Goal: Find specific page/section: Find specific page/section

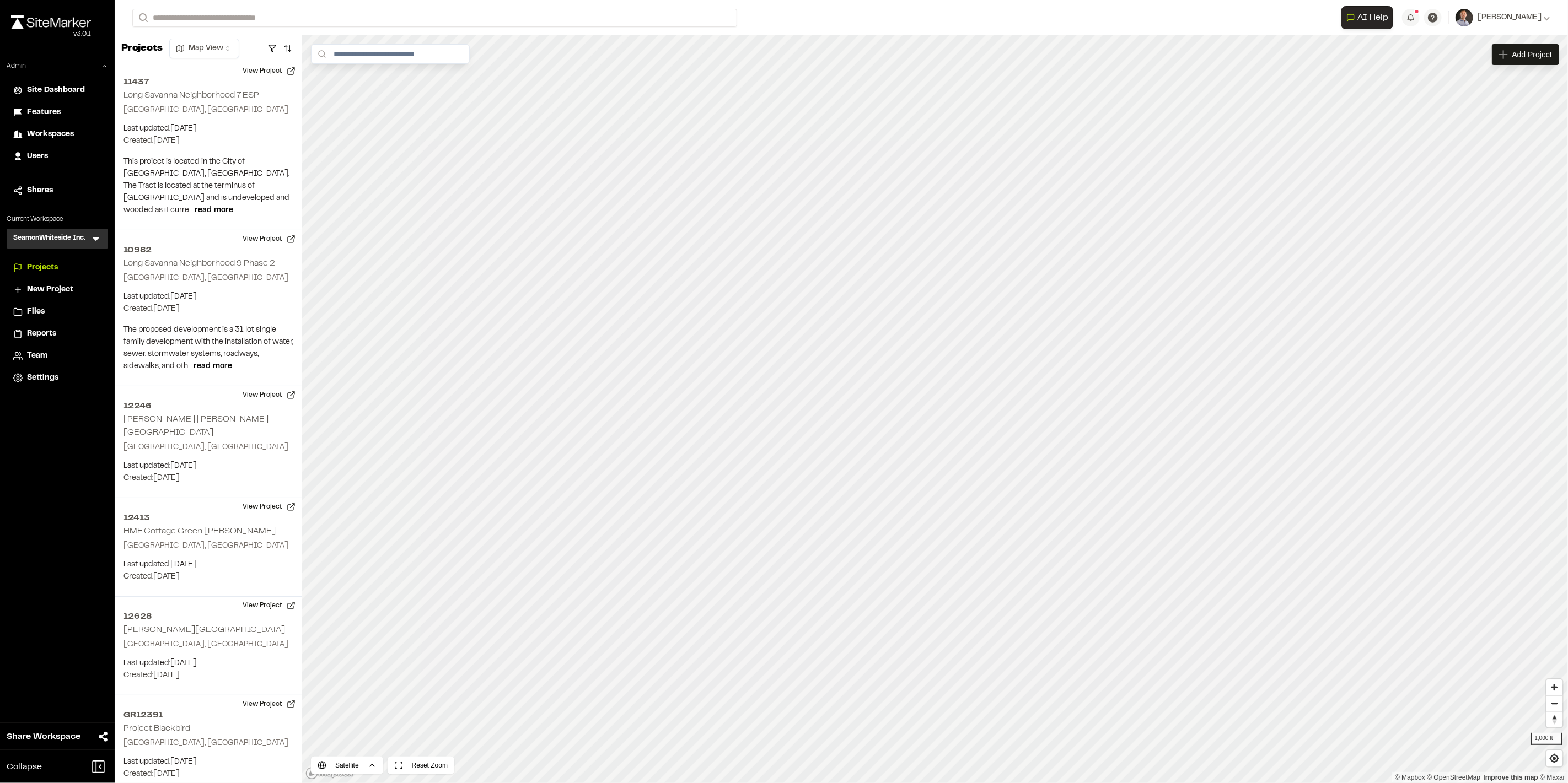
click at [36, 335] on span "Reports" at bounding box center [42, 334] width 29 height 12
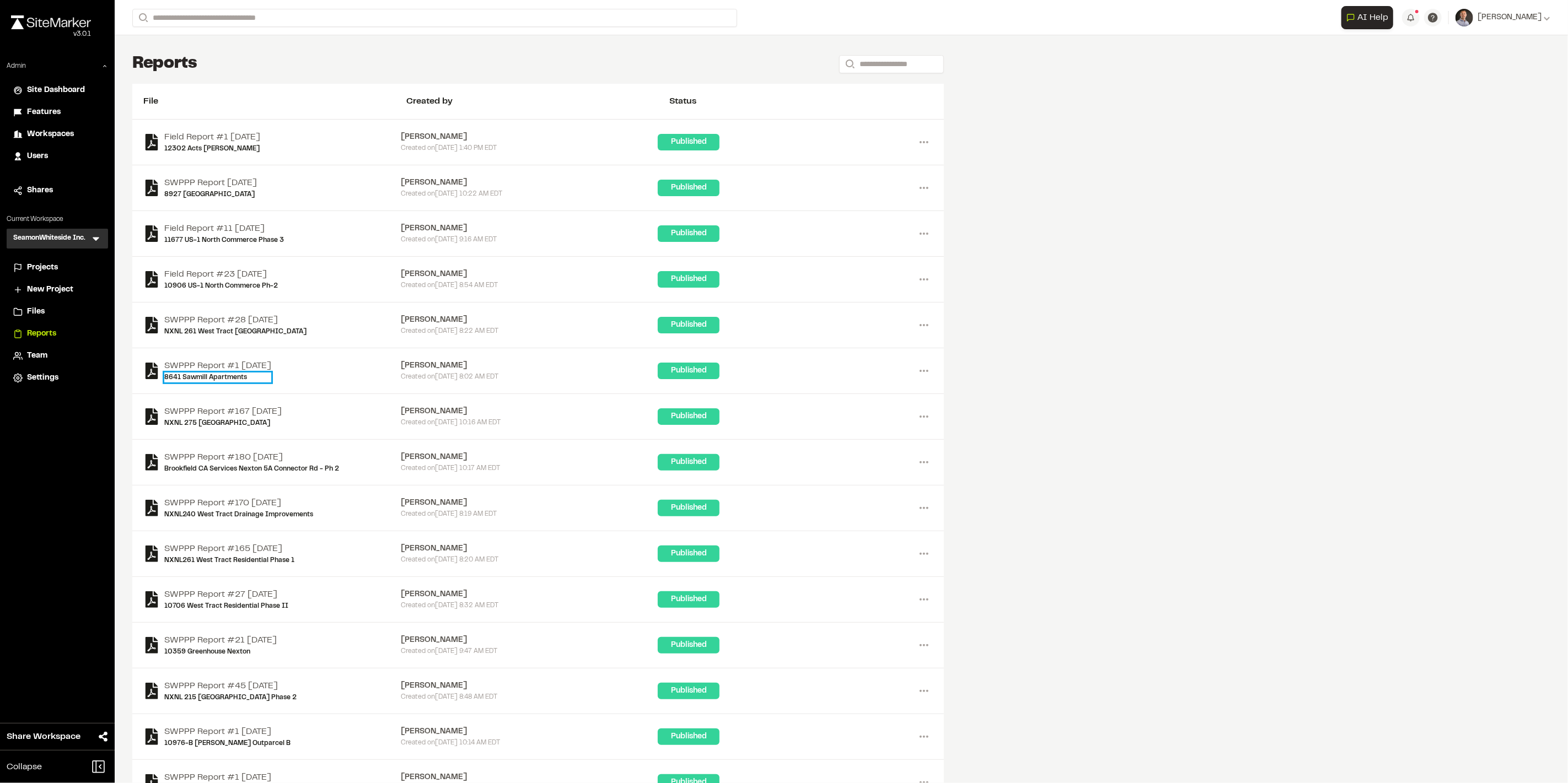
click at [210, 376] on link "8641 Sawmill Apartments" at bounding box center [218, 377] width 107 height 10
click at [236, 367] on link "SWPPP Report #1 [DATE]" at bounding box center [218, 366] width 107 height 13
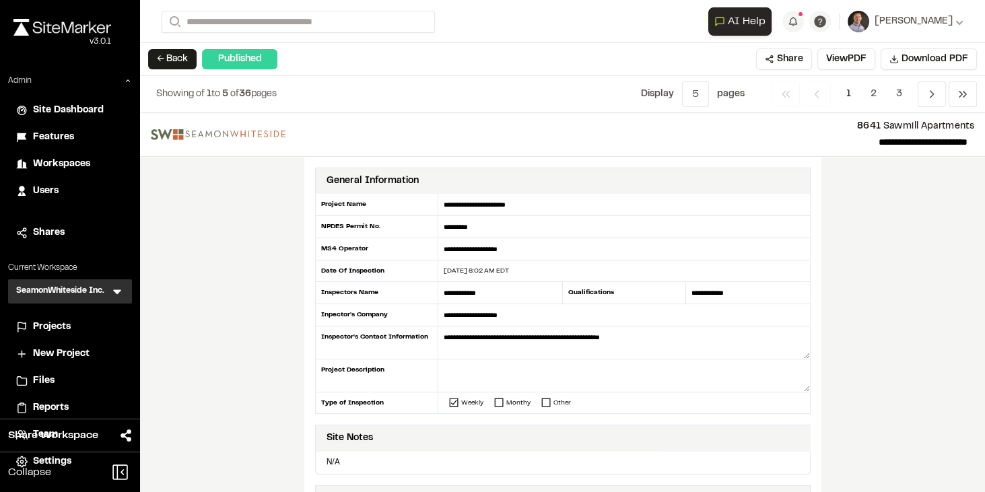
click at [61, 406] on span "Reports" at bounding box center [51, 408] width 36 height 15
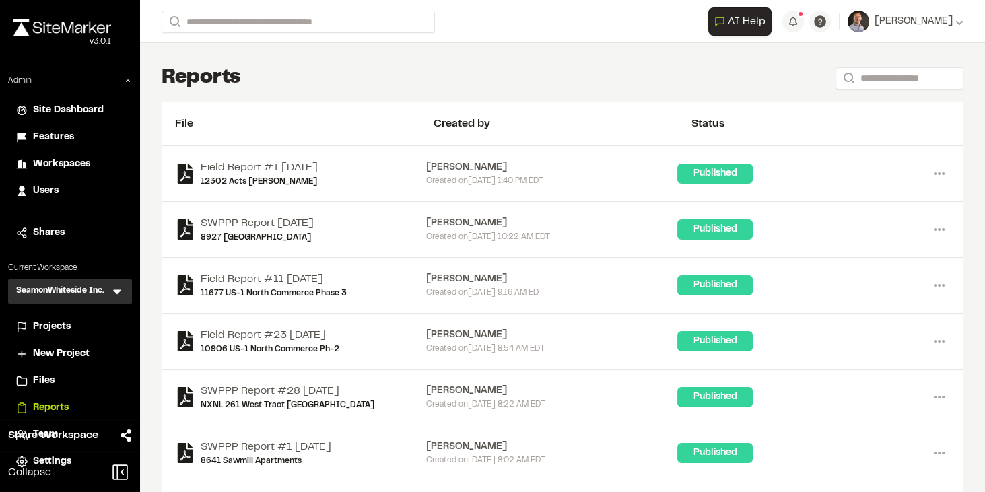
scroll to position [115, 0]
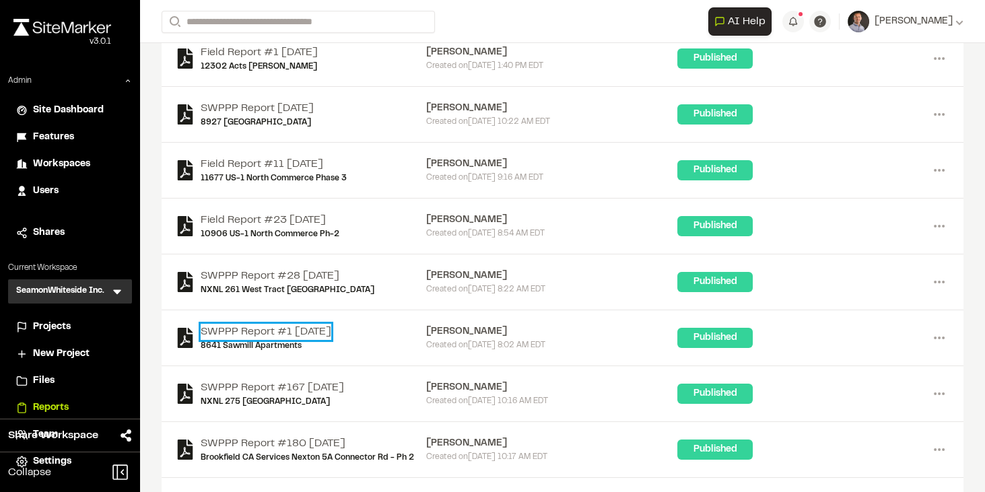
click at [301, 325] on link "SWPPP Report #1 [DATE]" at bounding box center [266, 332] width 131 height 16
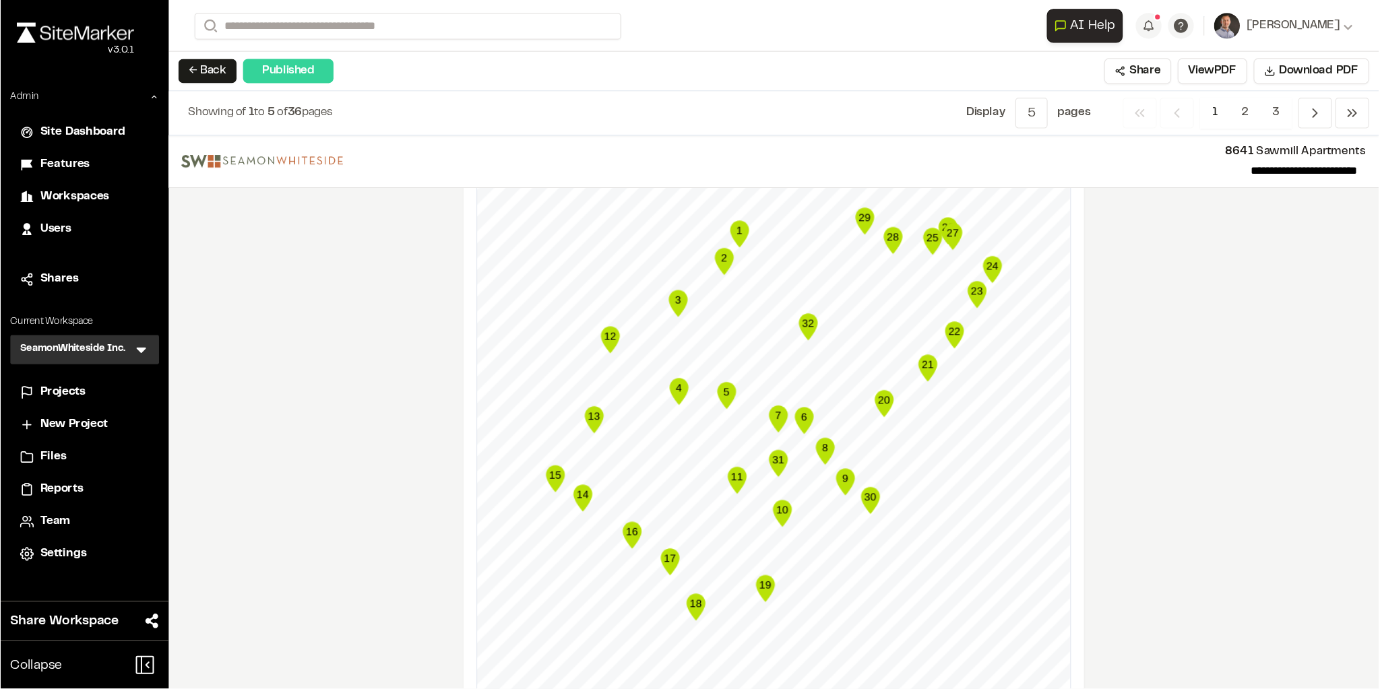
scroll to position [1590, 0]
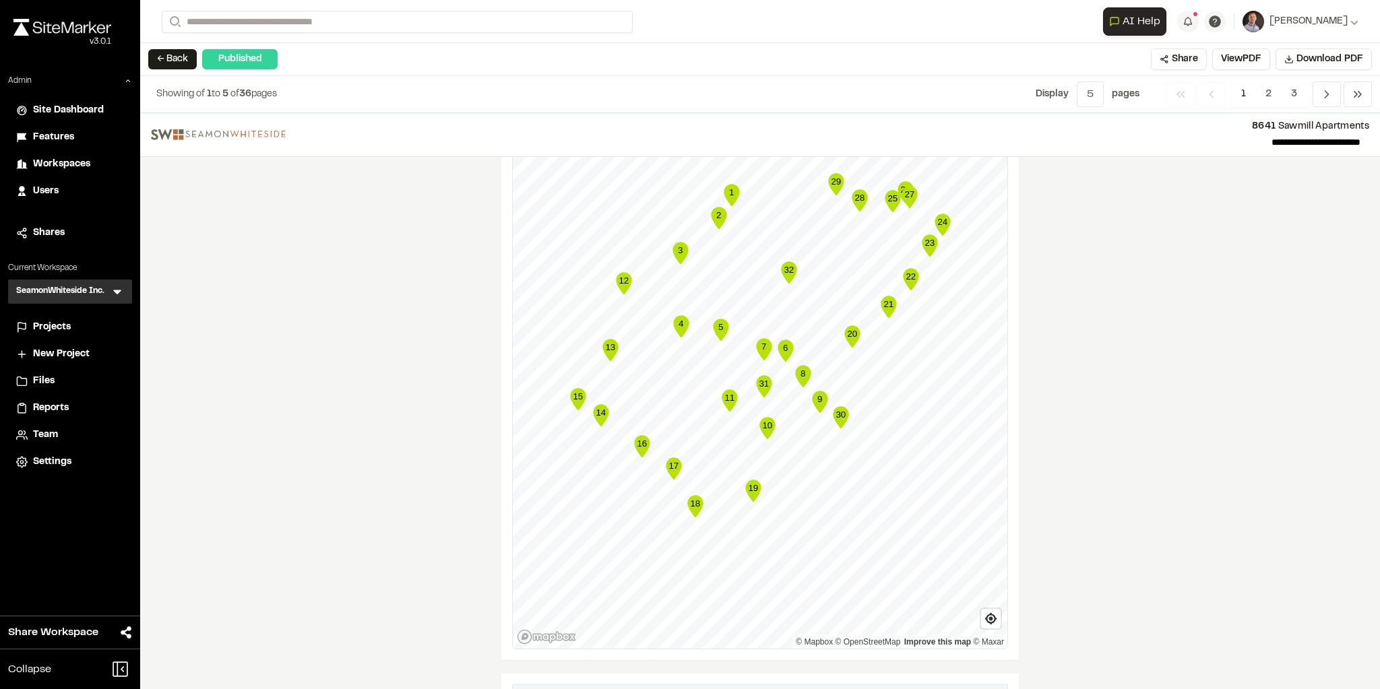
click at [727, 393] on text "11" at bounding box center [729, 398] width 10 height 10
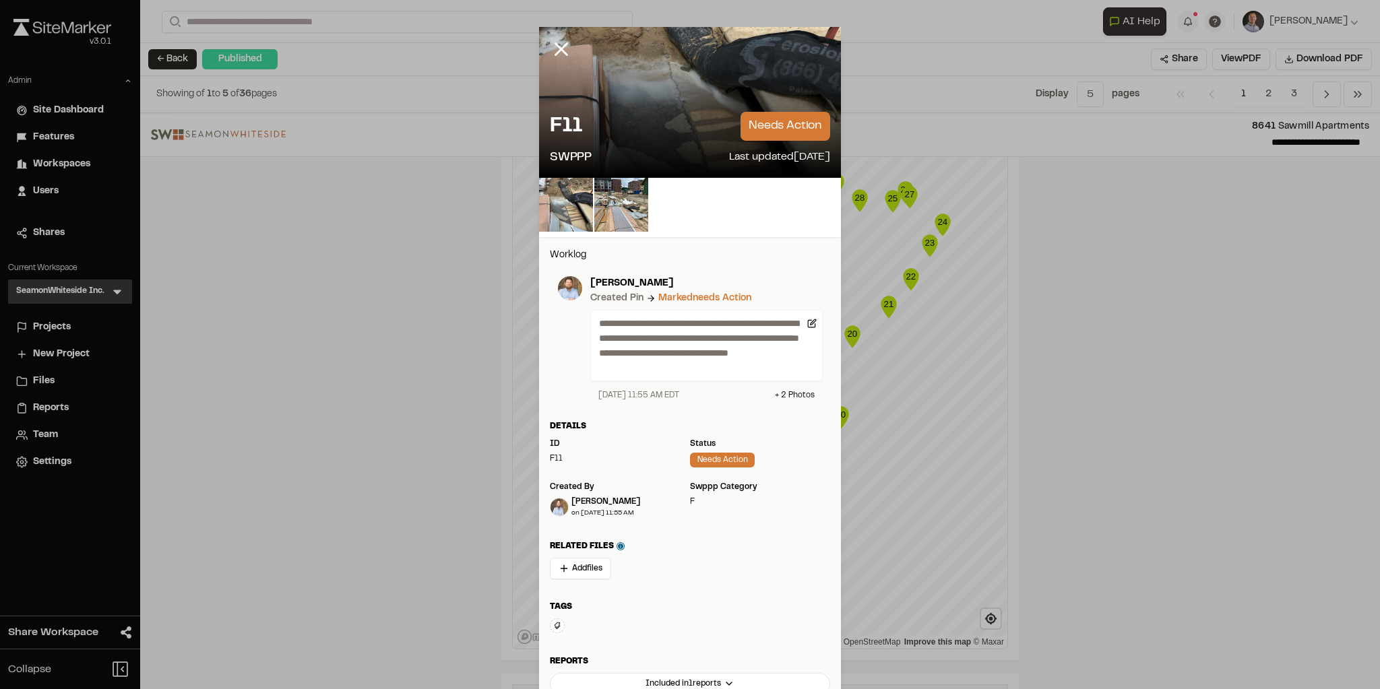
click at [558, 48] on icon at bounding box center [561, 49] width 23 height 23
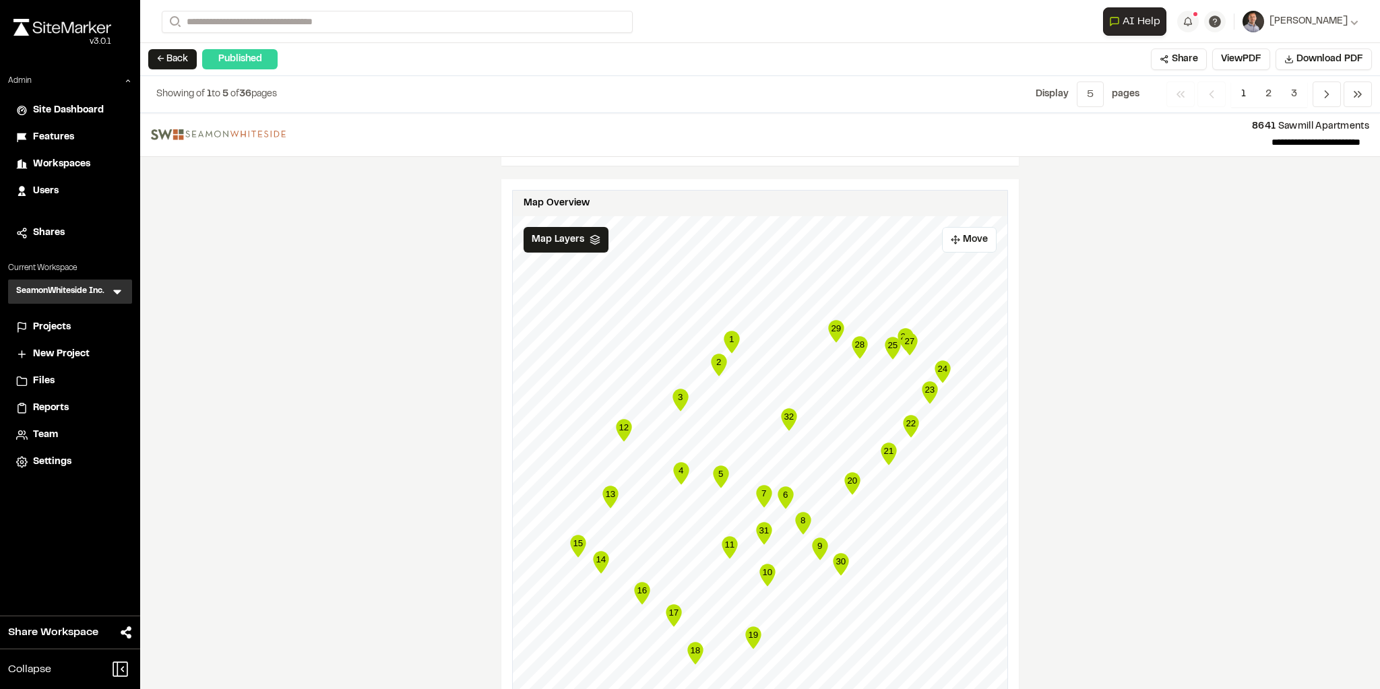
scroll to position [1428, 0]
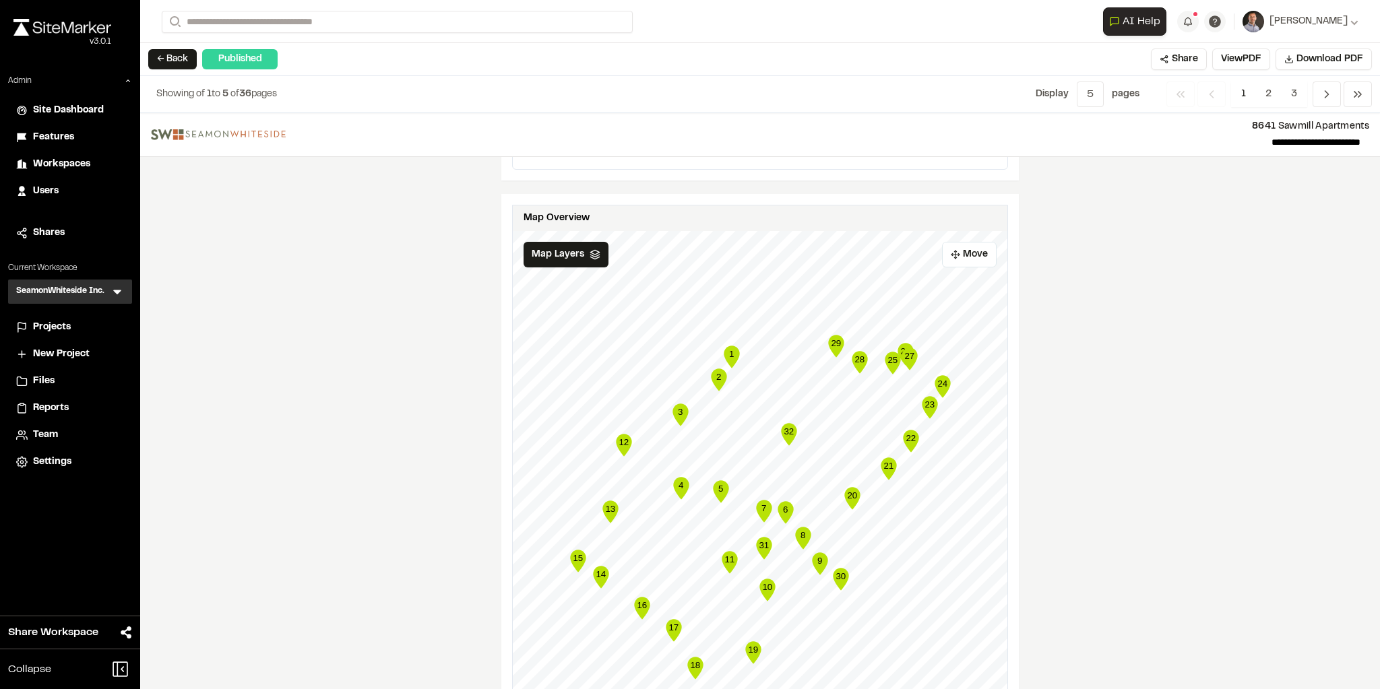
click at [67, 330] on span "Projects" at bounding box center [52, 327] width 38 height 15
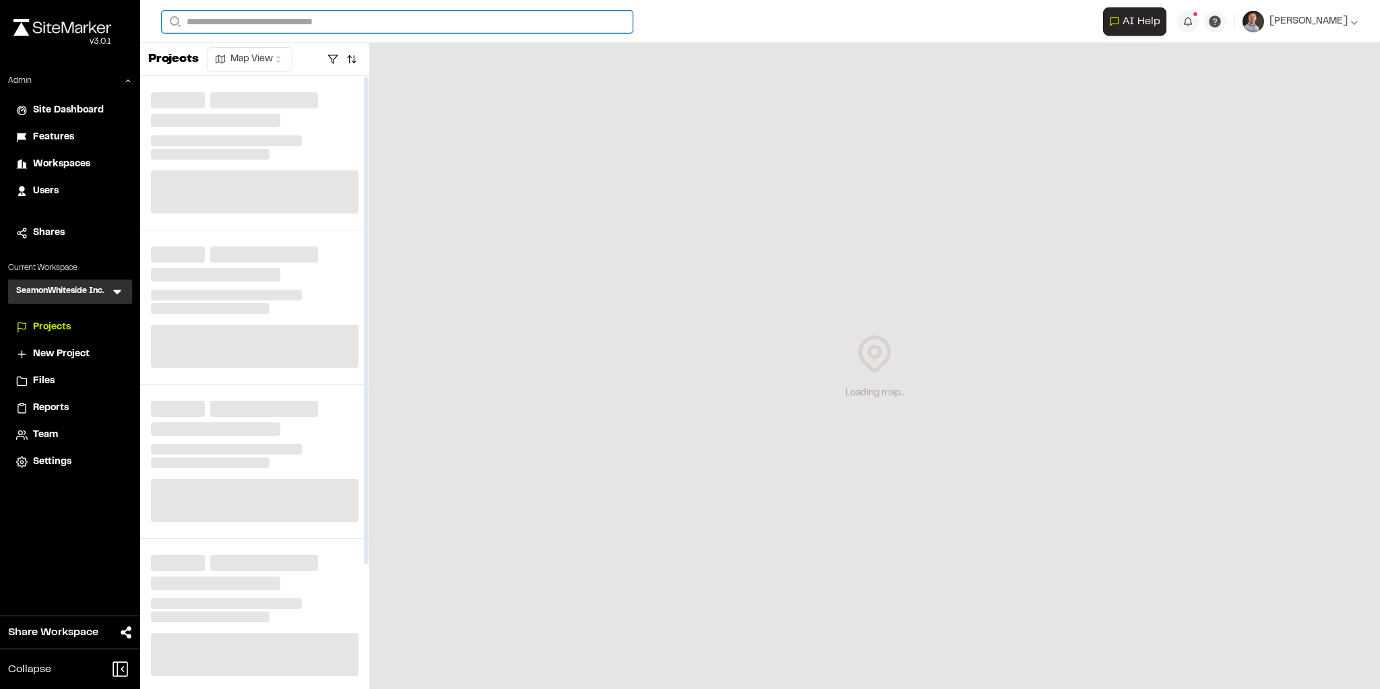
click at [296, 18] on input "Search" at bounding box center [397, 22] width 471 height 22
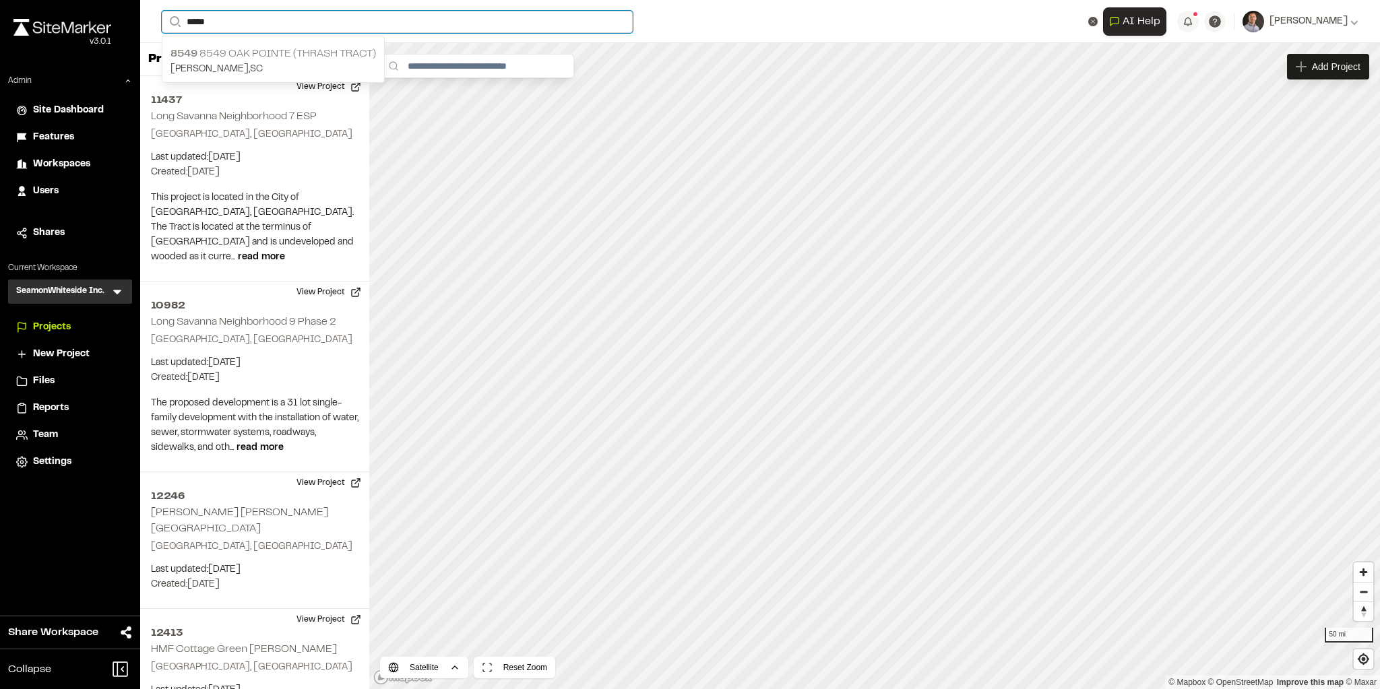
type input "*****"
click at [264, 52] on p "8549 8549 [GEOGRAPHIC_DATA] (Thrash Tract)" at bounding box center [272, 54] width 205 height 16
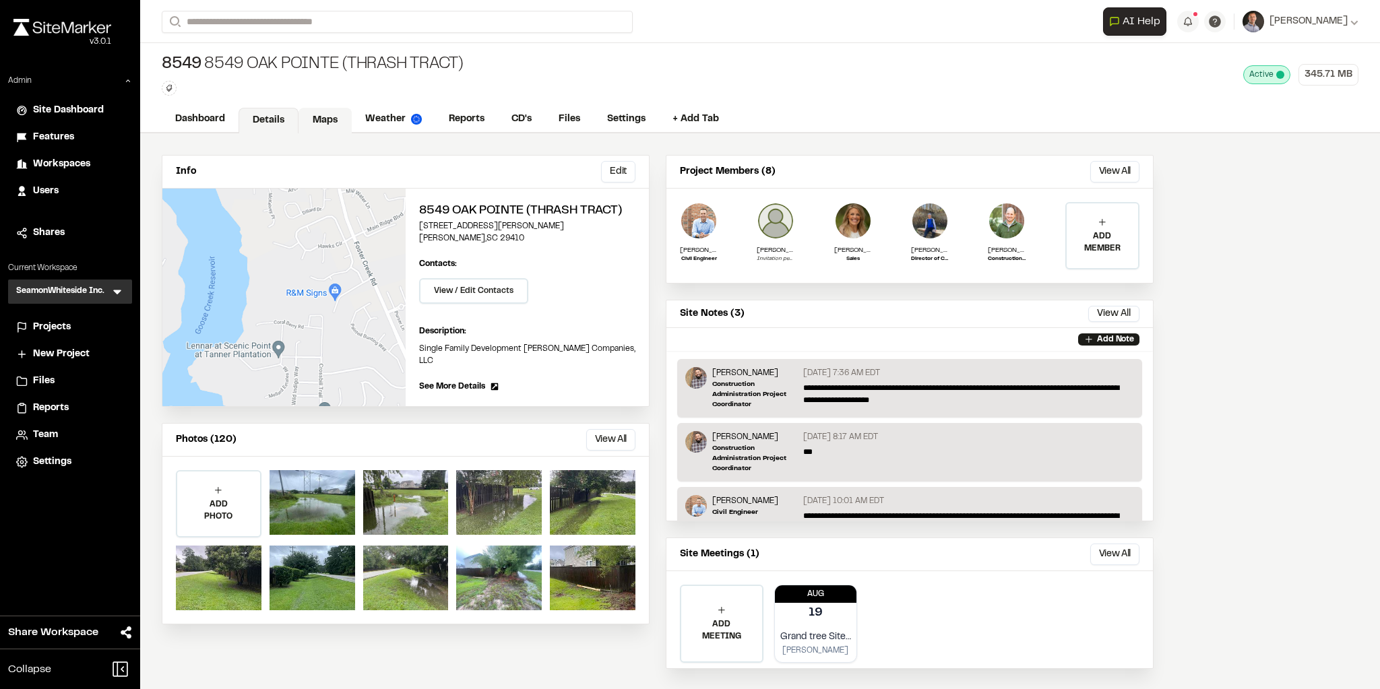
click at [337, 123] on link "Maps" at bounding box center [324, 121] width 53 height 26
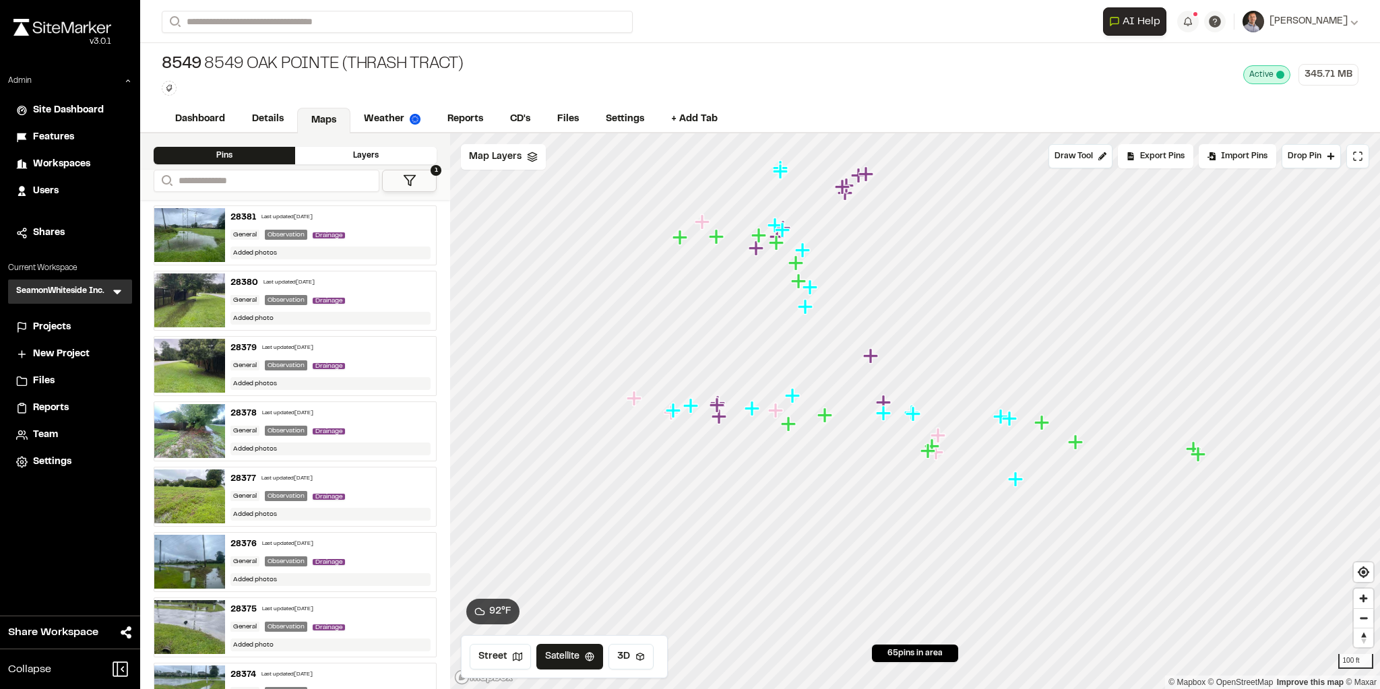
click at [806, 302] on icon "Map marker" at bounding box center [805, 306] width 15 height 15
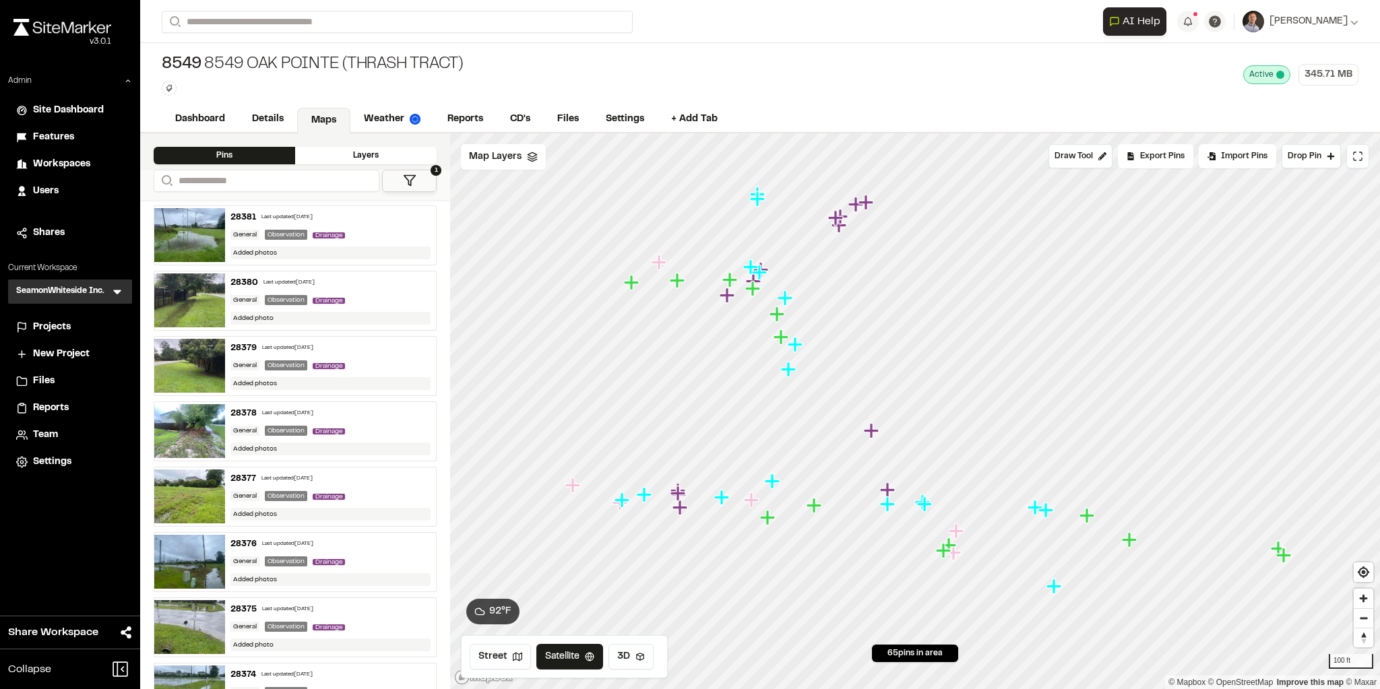
click at [421, 170] on button "1" at bounding box center [409, 181] width 55 height 22
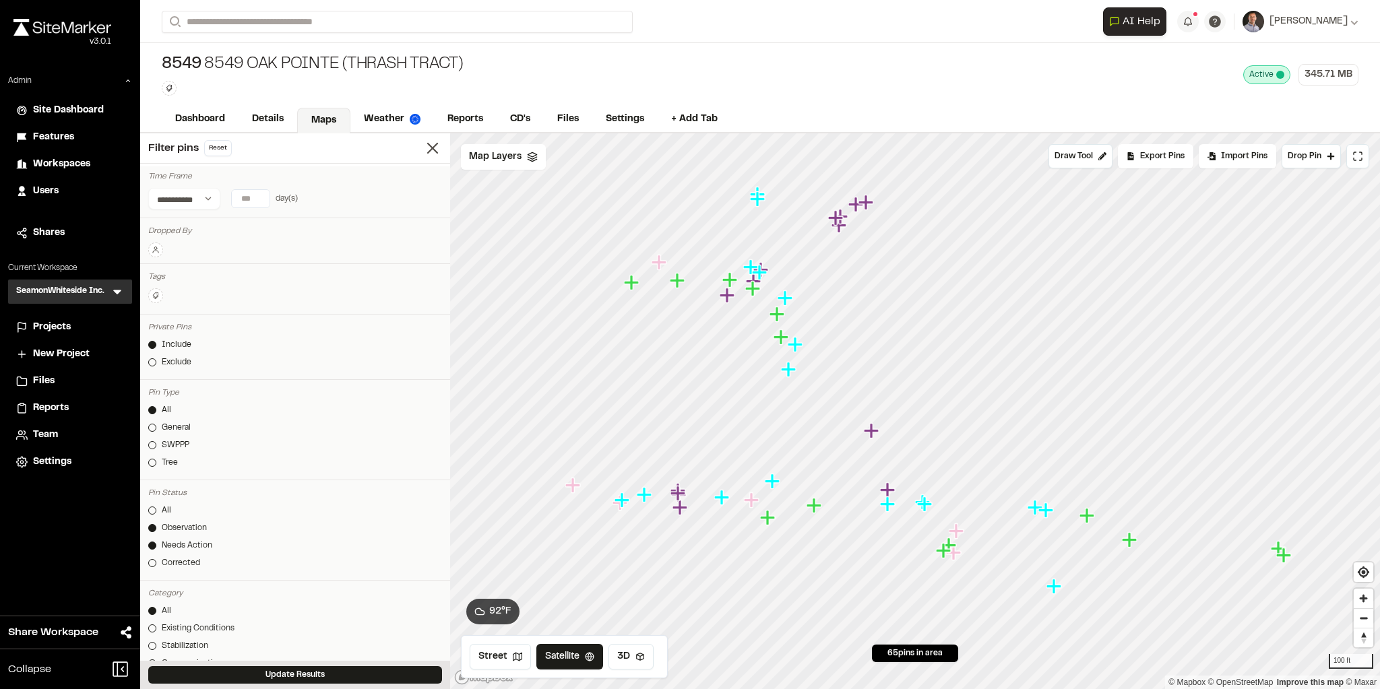
drag, startPoint x: 165, startPoint y: 506, endPoint x: 238, endPoint y: 552, distance: 86.9
click at [166, 506] on div "All" at bounding box center [166, 511] width 9 height 12
click at [281, 670] on button "Update Results" at bounding box center [295, 675] width 294 height 18
click at [482, 157] on span "Map Layers" at bounding box center [495, 157] width 53 height 15
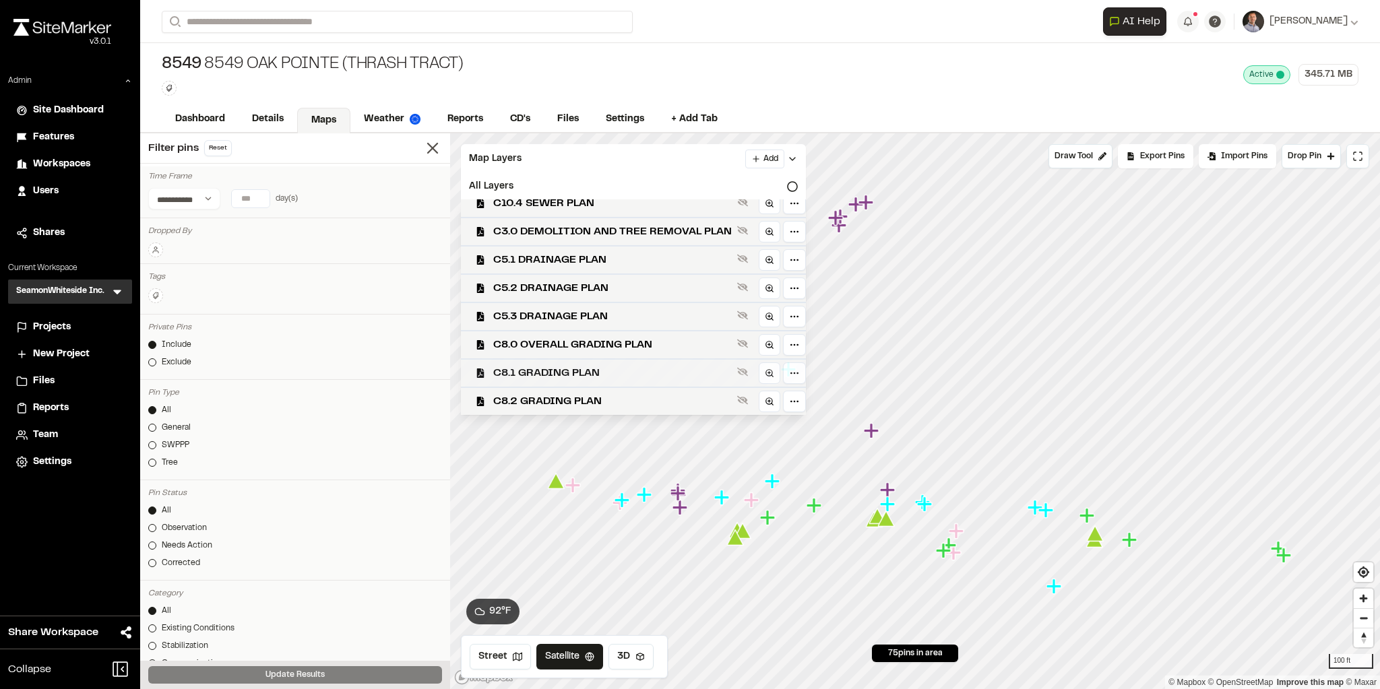
scroll to position [162, 0]
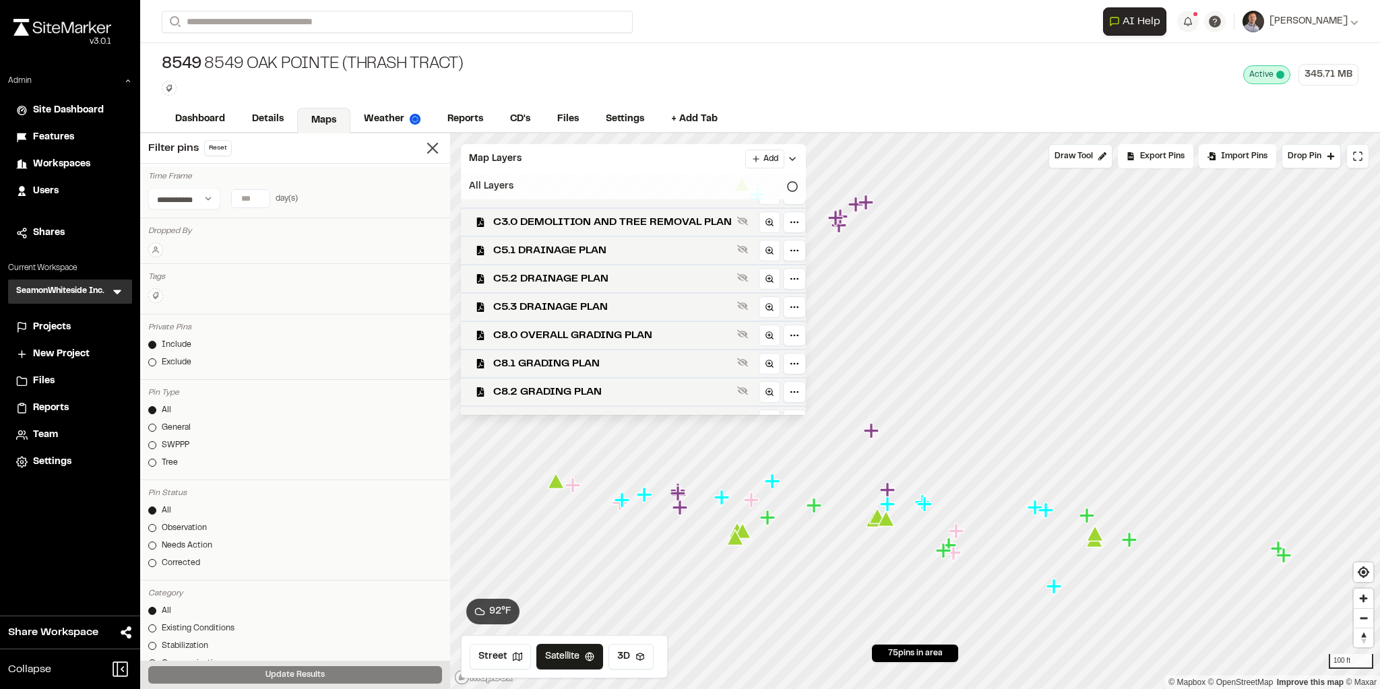
drag, startPoint x: 605, startPoint y: 222, endPoint x: 626, endPoint y: 193, distance: 35.7
click at [602, 225] on span "C3.0 DEMOLITION AND TREE REMOVAL PLAN" at bounding box center [612, 222] width 238 height 16
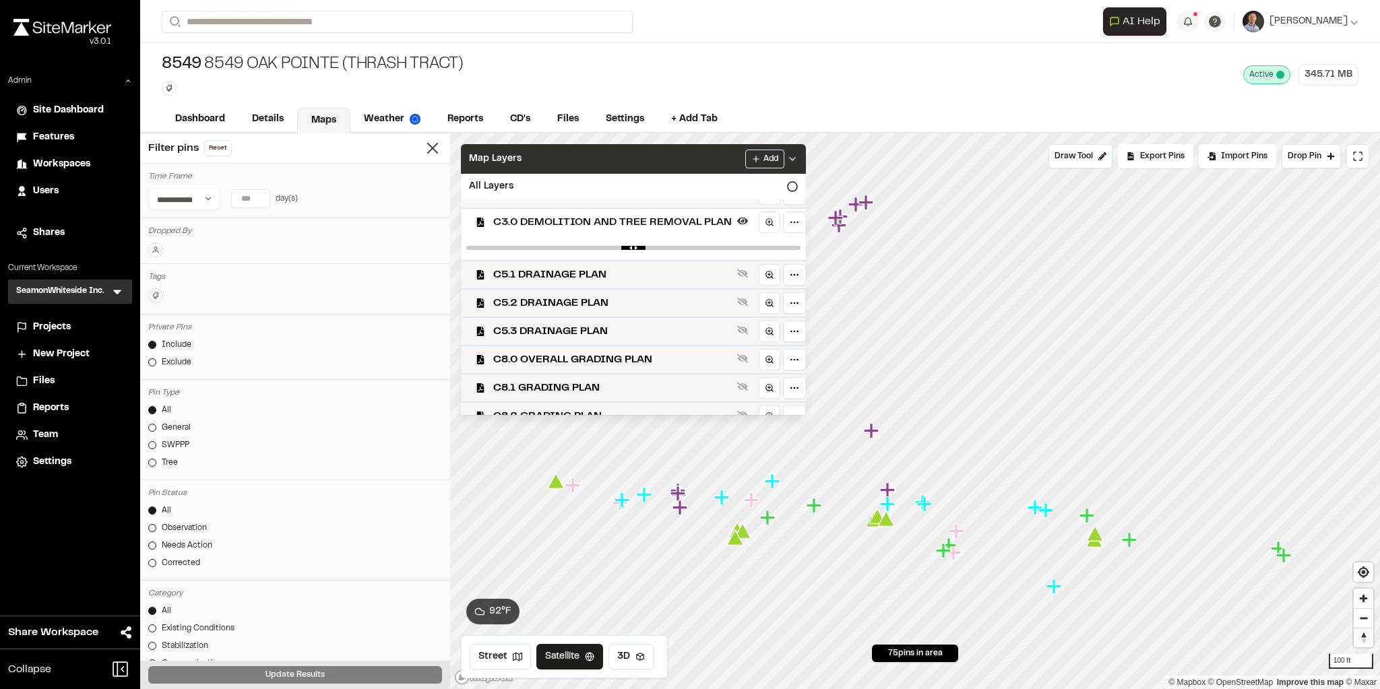
click at [636, 156] on div "Map Layers Add" at bounding box center [633, 159] width 345 height 30
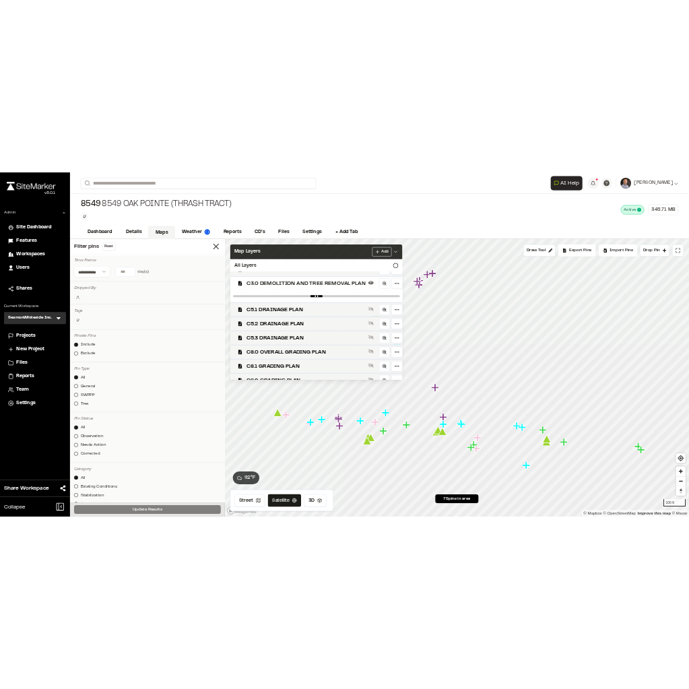
scroll to position [0, 0]
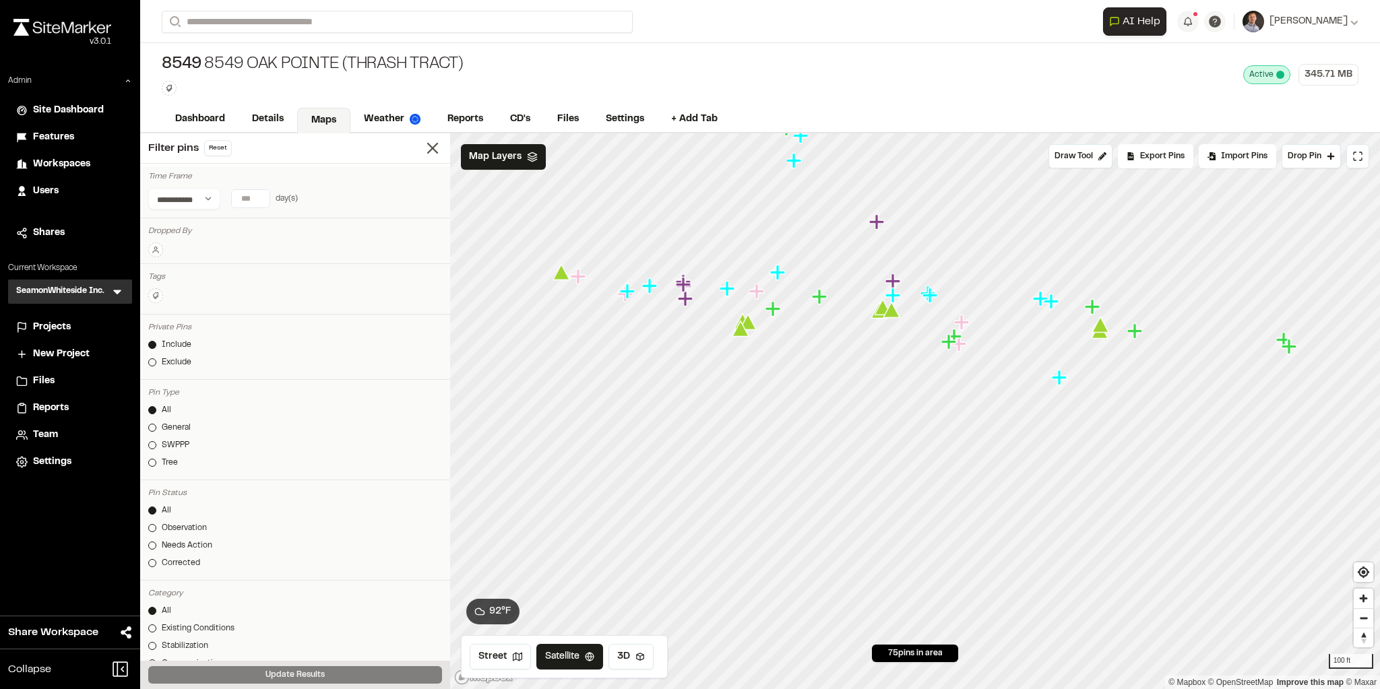
drag, startPoint x: 777, startPoint y: 313, endPoint x: 783, endPoint y: 306, distance: 8.6
click at [783, 306] on icon "Map marker" at bounding box center [774, 309] width 18 height 18
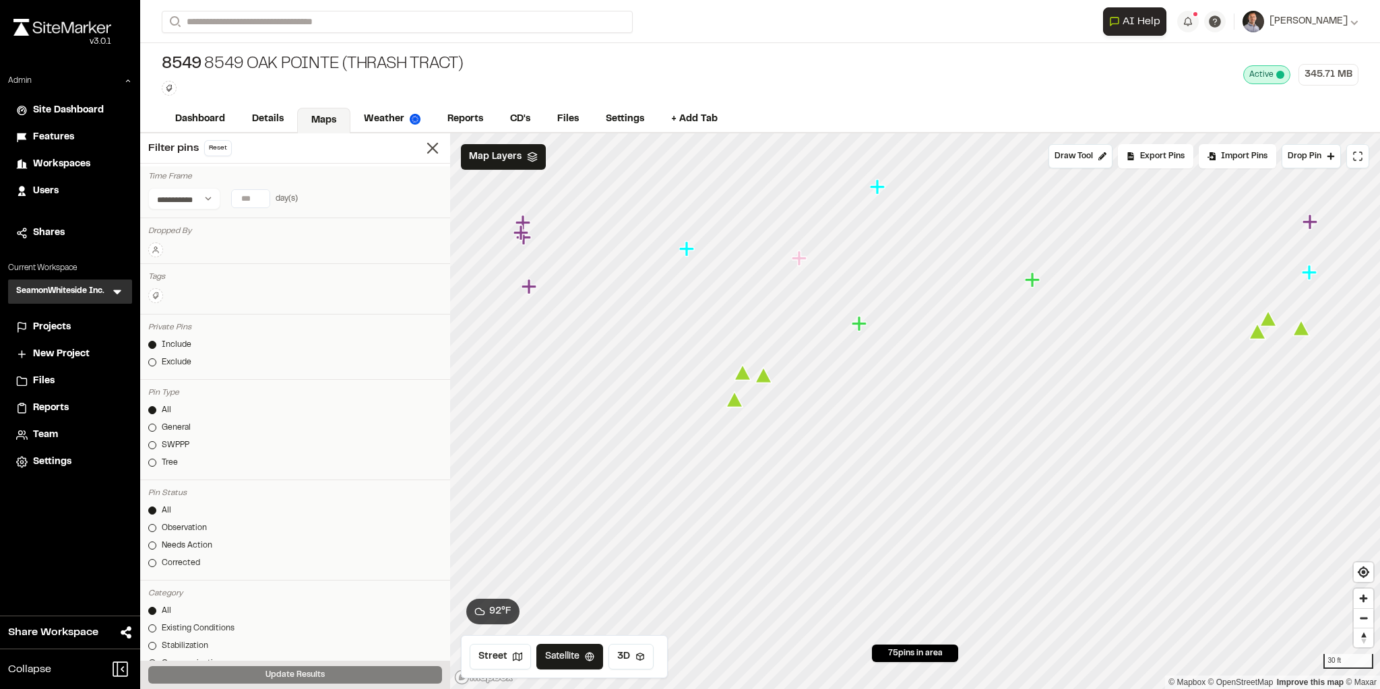
click at [731, 405] on icon "Map marker" at bounding box center [734, 399] width 17 height 15
click at [741, 404] on icon "Map marker" at bounding box center [738, 399] width 17 height 15
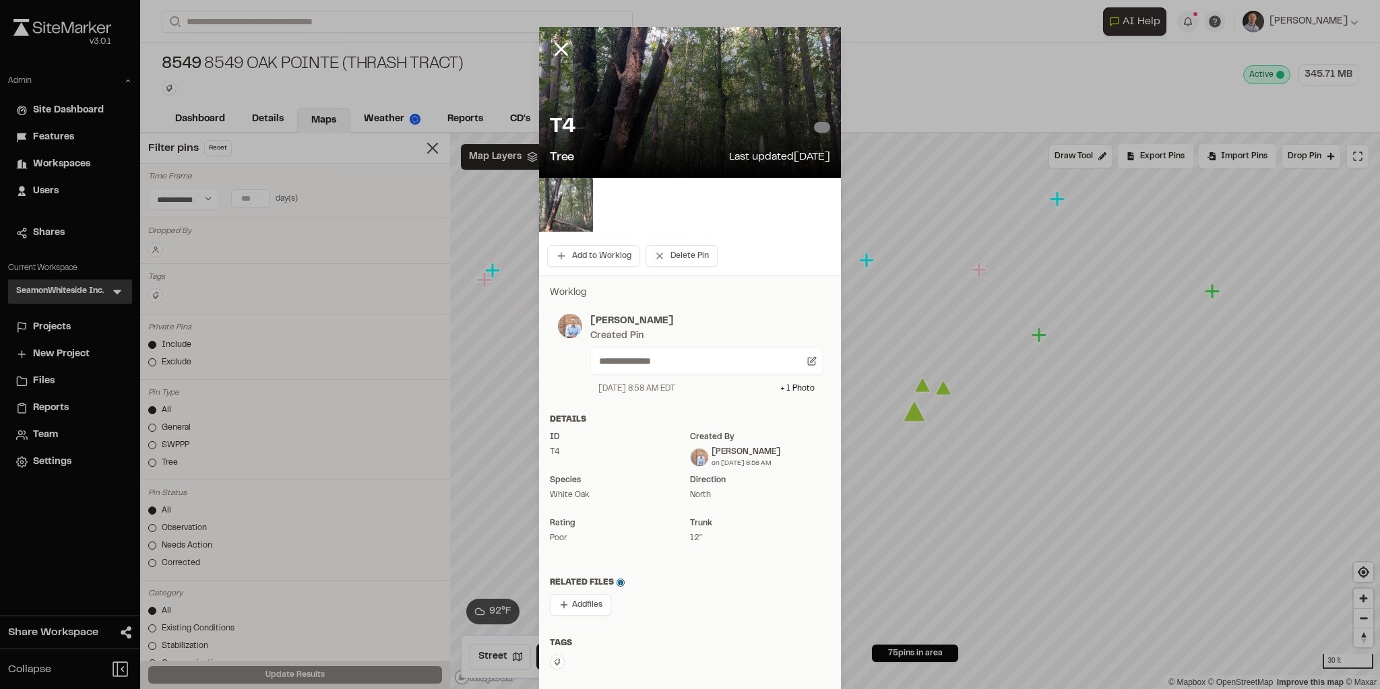
click at [571, 214] on img at bounding box center [566, 205] width 54 height 54
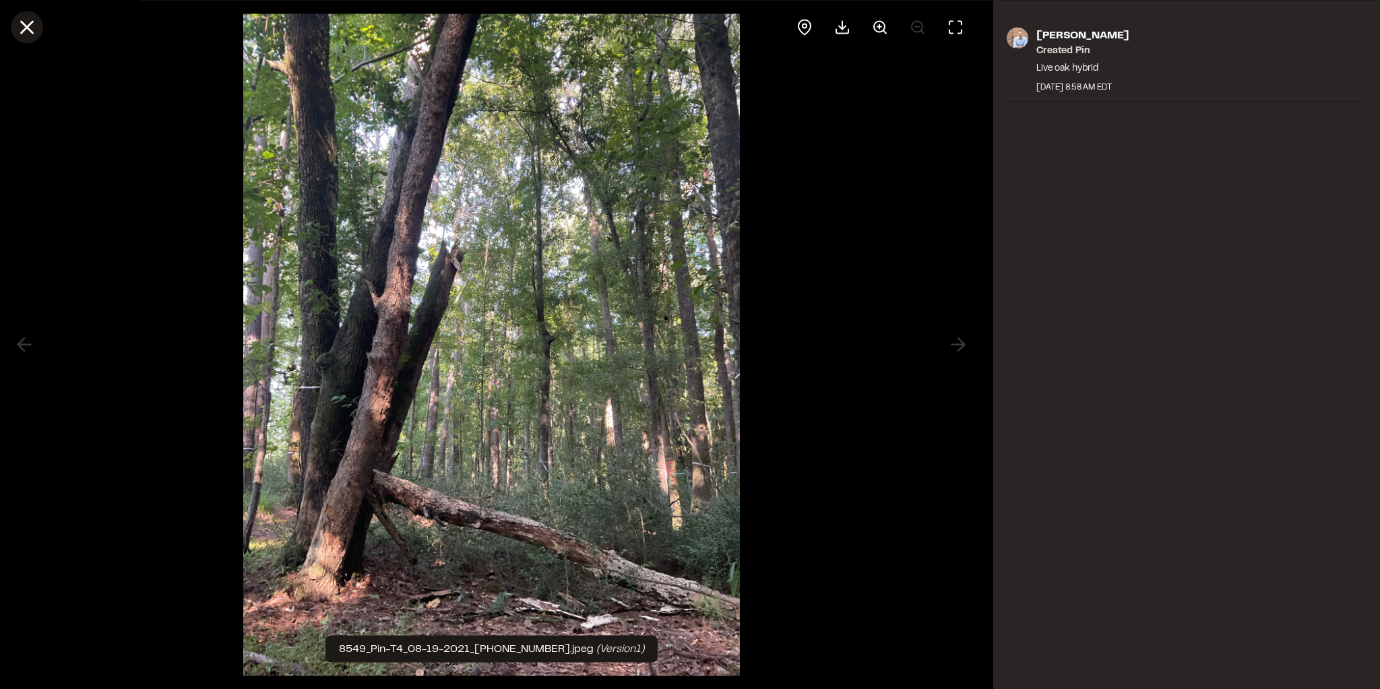
click at [29, 25] on line at bounding box center [27, 27] width 11 height 11
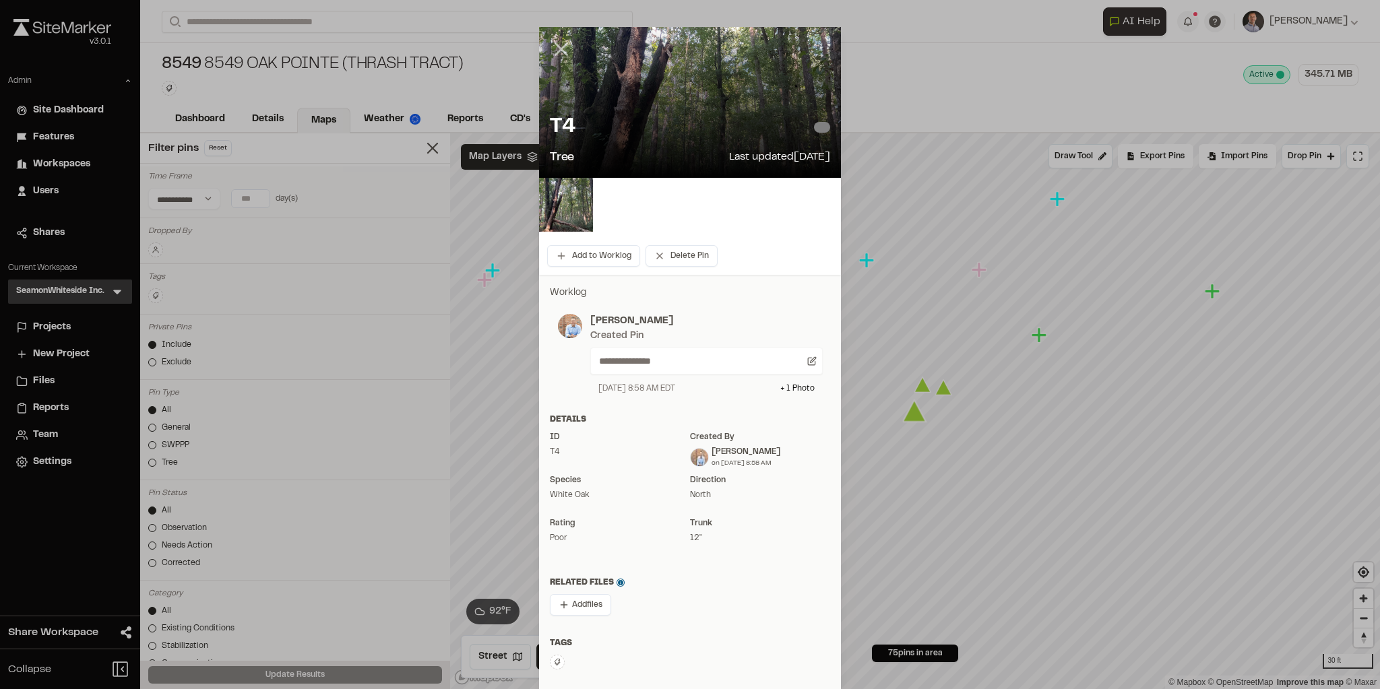
click at [551, 57] on icon at bounding box center [561, 49] width 23 height 23
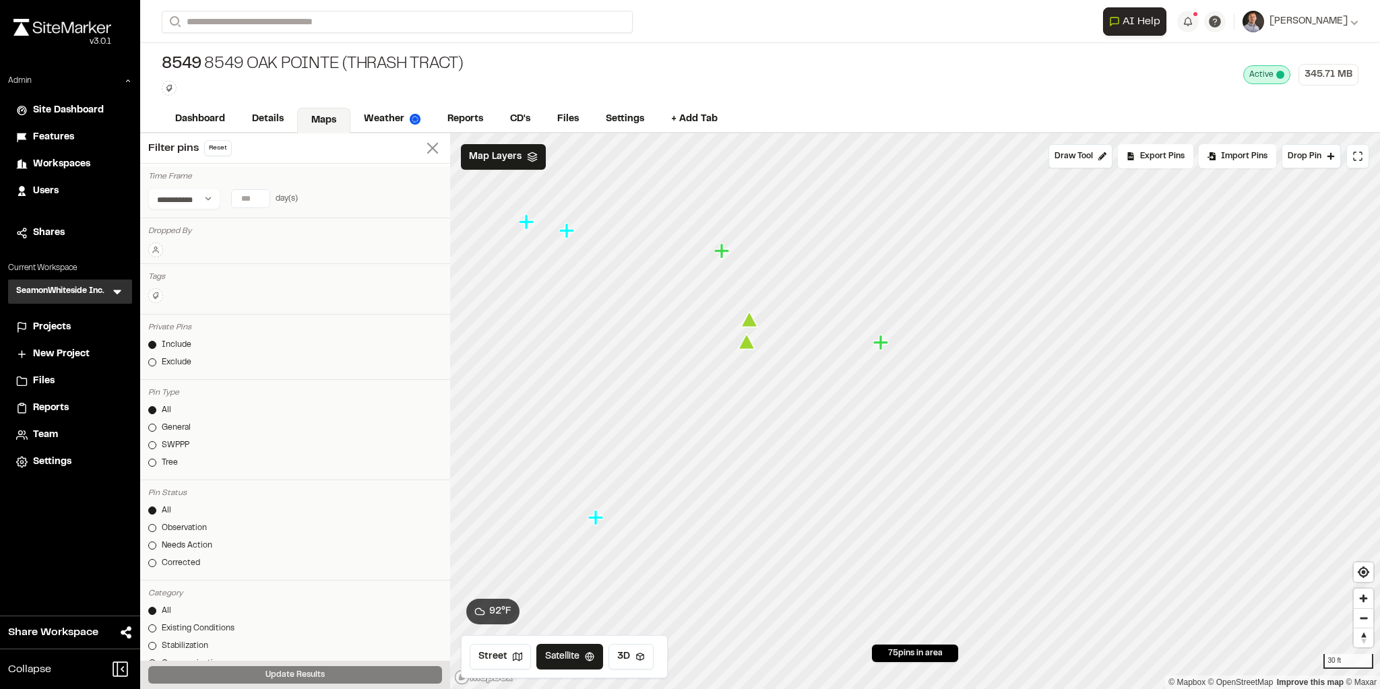
click at [423, 149] on icon at bounding box center [432, 148] width 19 height 19
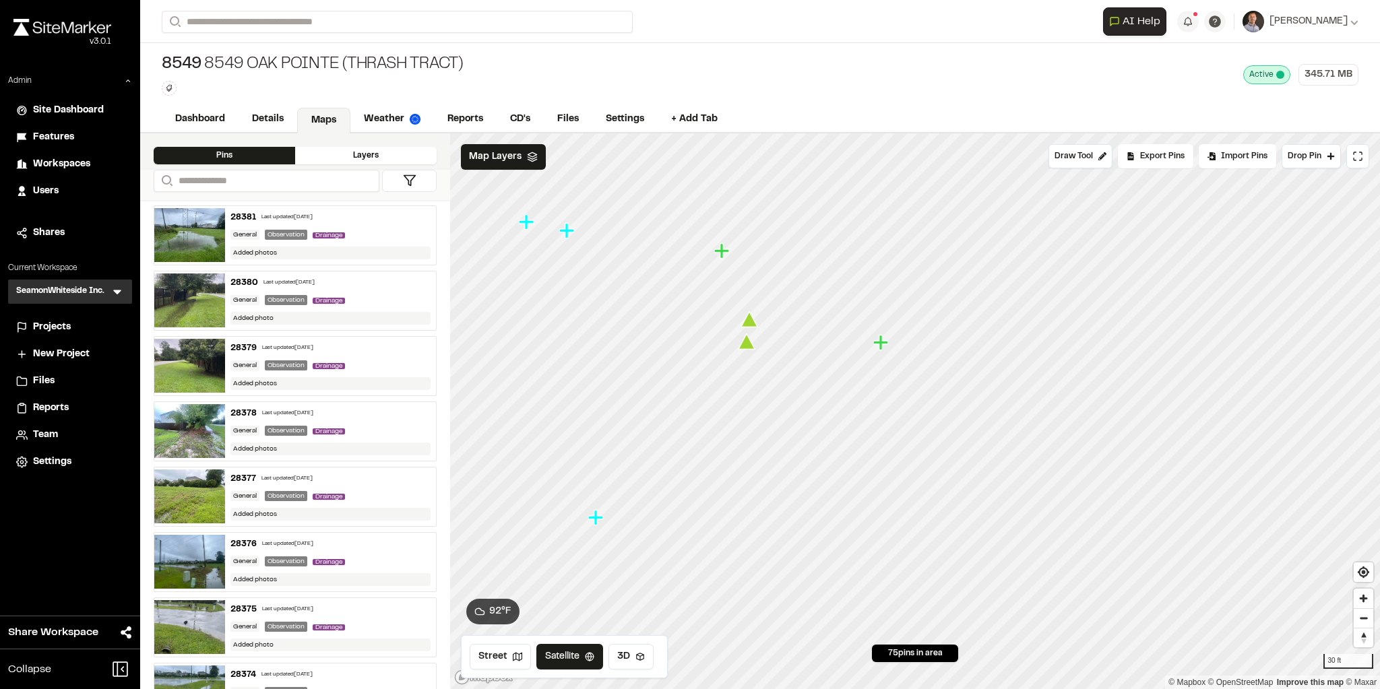
click at [748, 345] on icon "Map marker" at bounding box center [746, 341] width 17 height 15
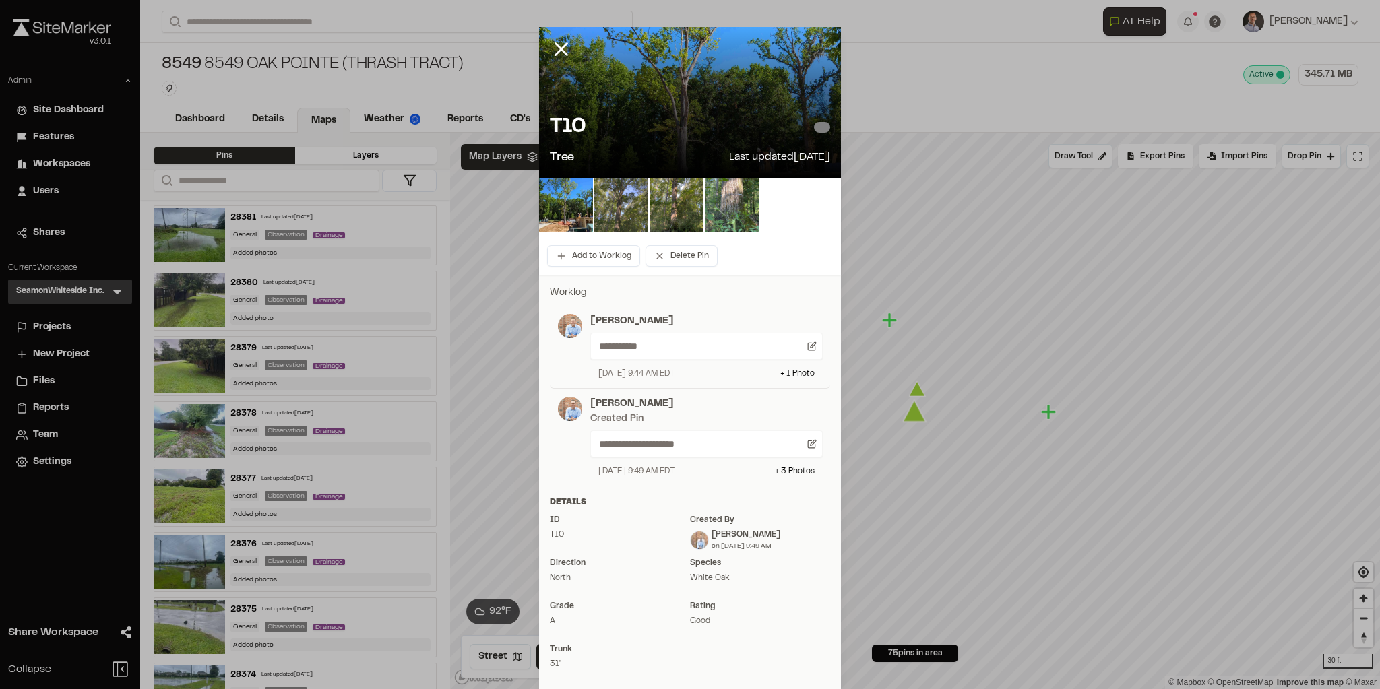
click at [621, 198] on img at bounding box center [621, 205] width 54 height 54
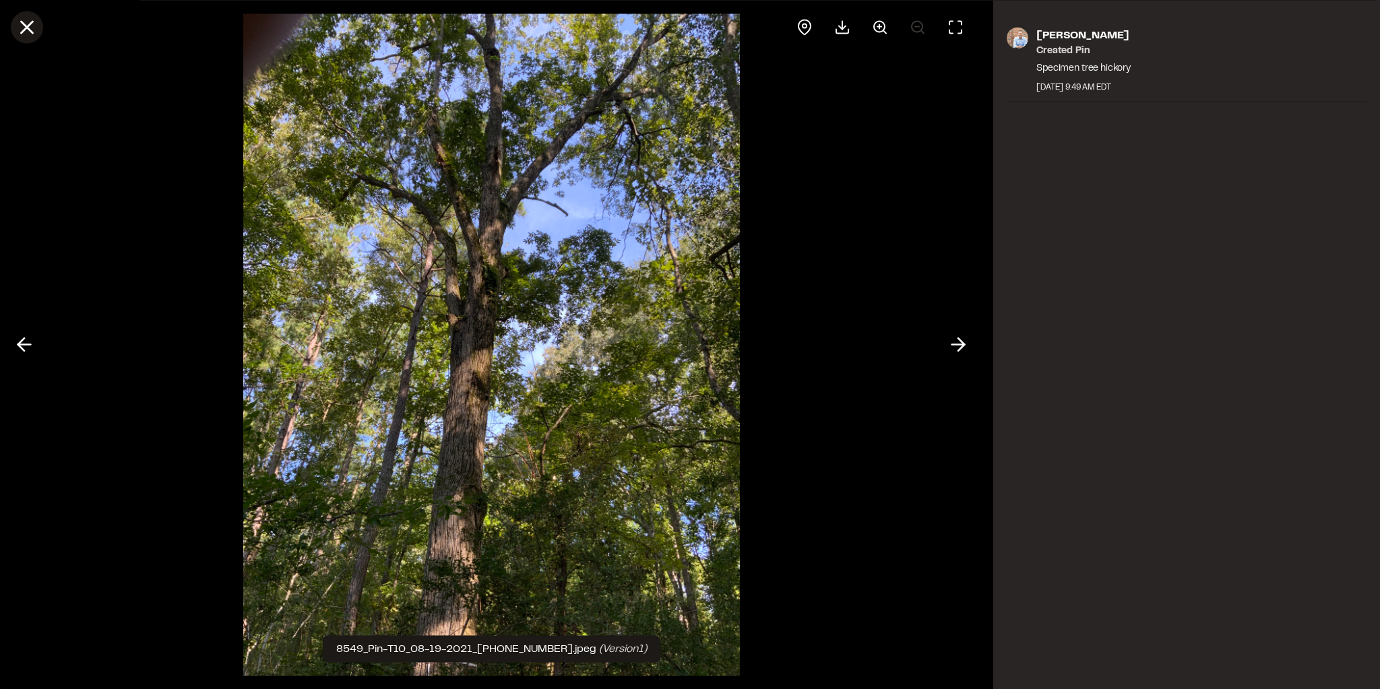
click at [30, 26] on icon at bounding box center [26, 26] width 23 height 23
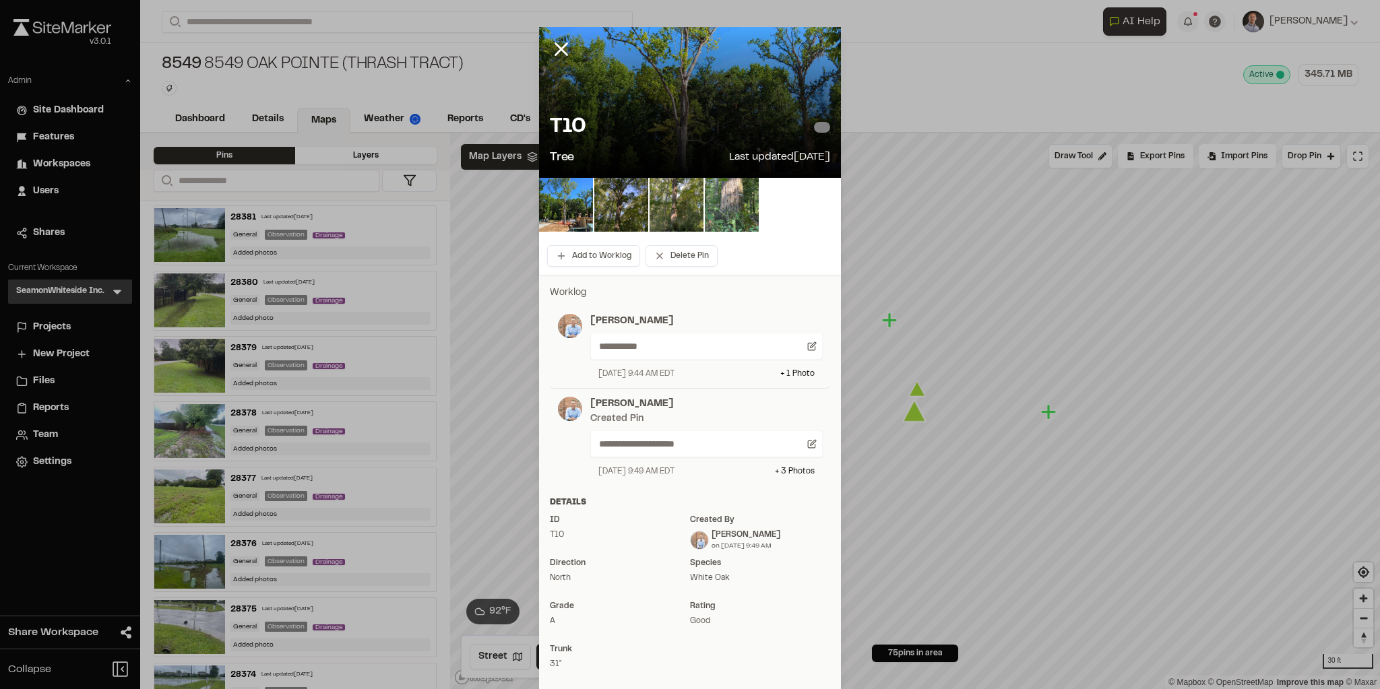
drag, startPoint x: 552, startPoint y: 50, endPoint x: 585, endPoint y: 112, distance: 71.1
click at [552, 50] on icon at bounding box center [561, 49] width 23 height 23
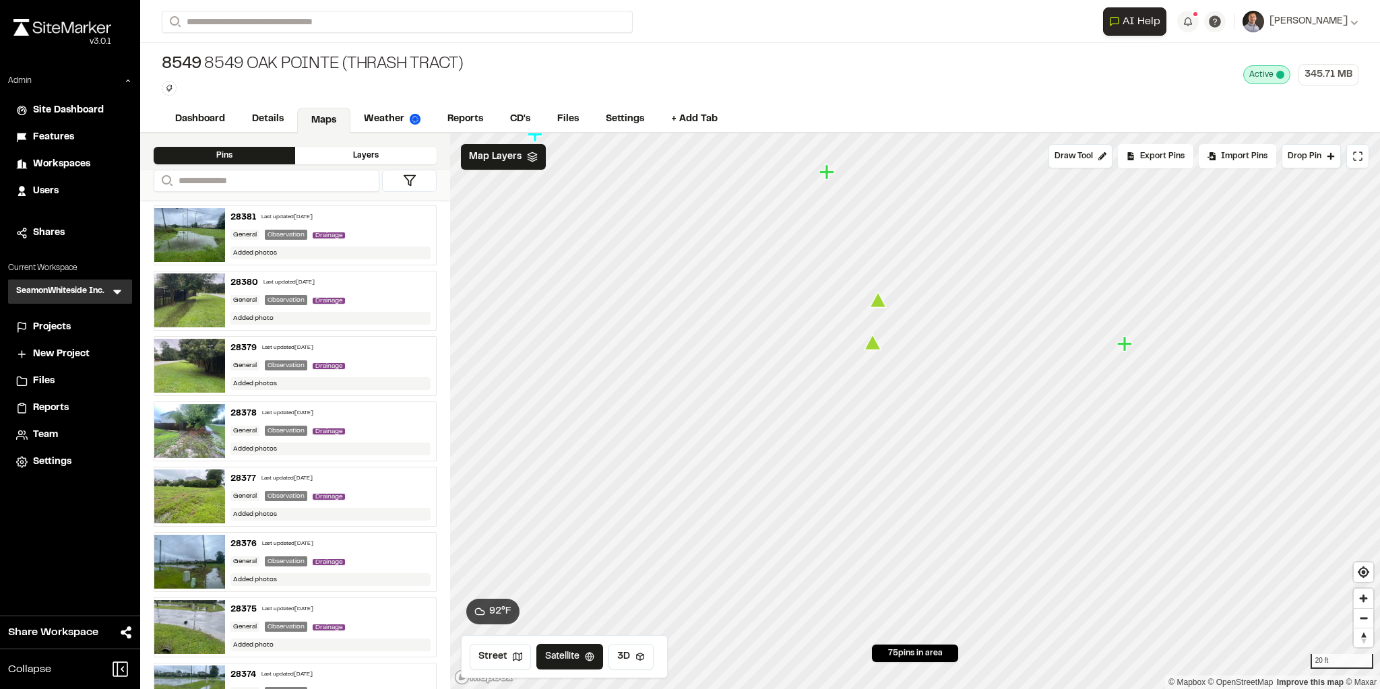
click at [873, 343] on icon "Map marker" at bounding box center [872, 342] width 17 height 15
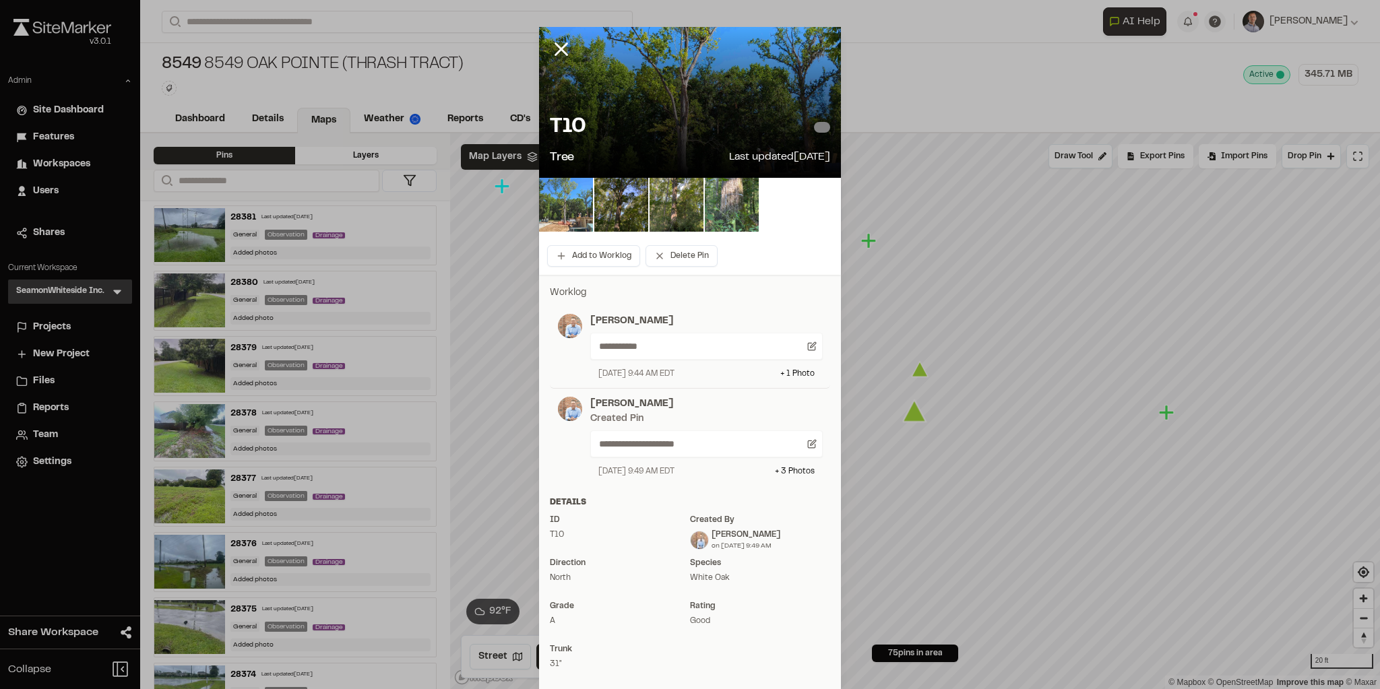
click at [564, 223] on img at bounding box center [566, 205] width 54 height 54
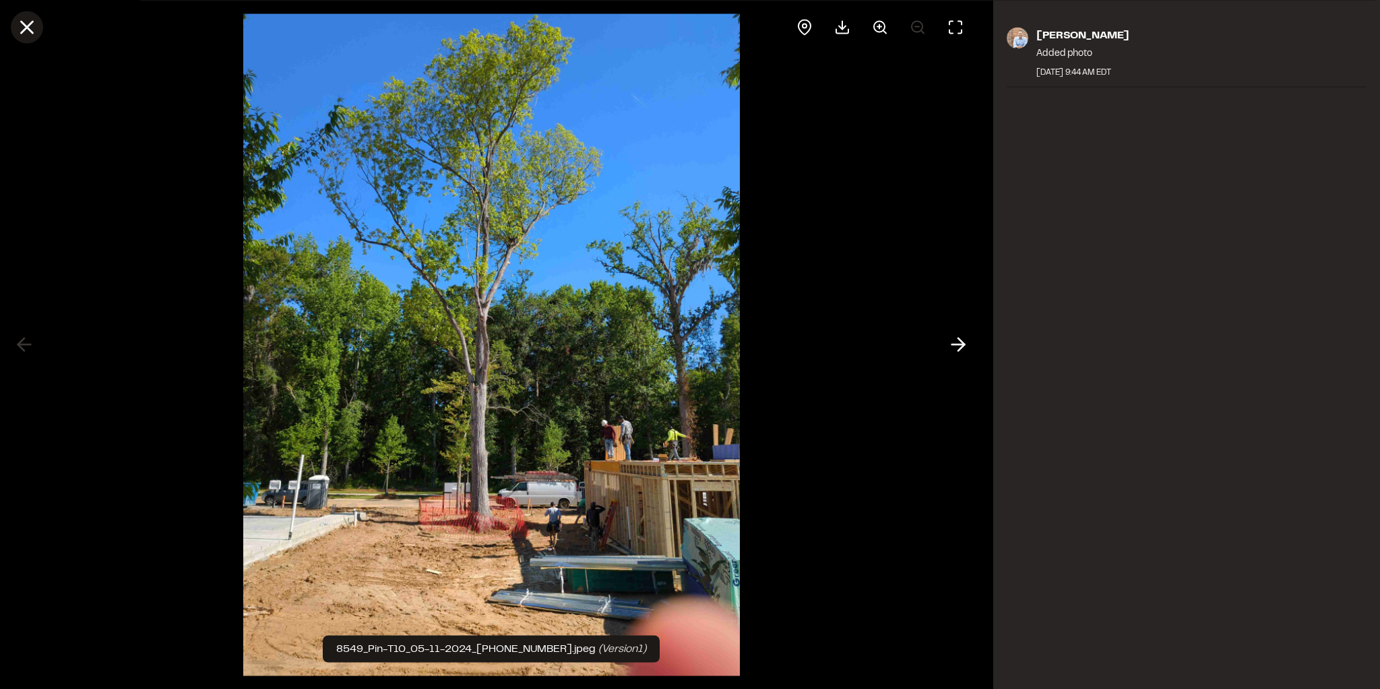
click at [28, 34] on icon at bounding box center [26, 26] width 23 height 23
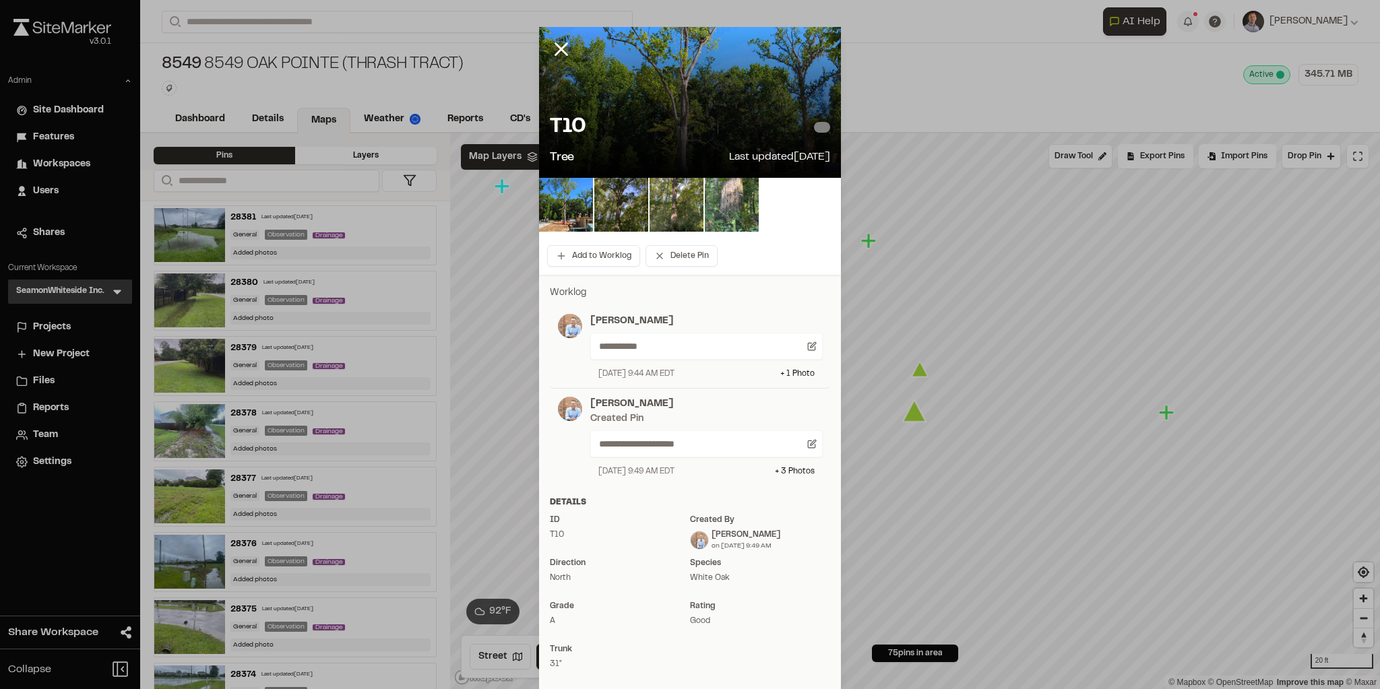
drag, startPoint x: 560, startPoint y: 50, endPoint x: 576, endPoint y: 82, distance: 35.2
click at [559, 50] on icon at bounding box center [561, 49] width 23 height 23
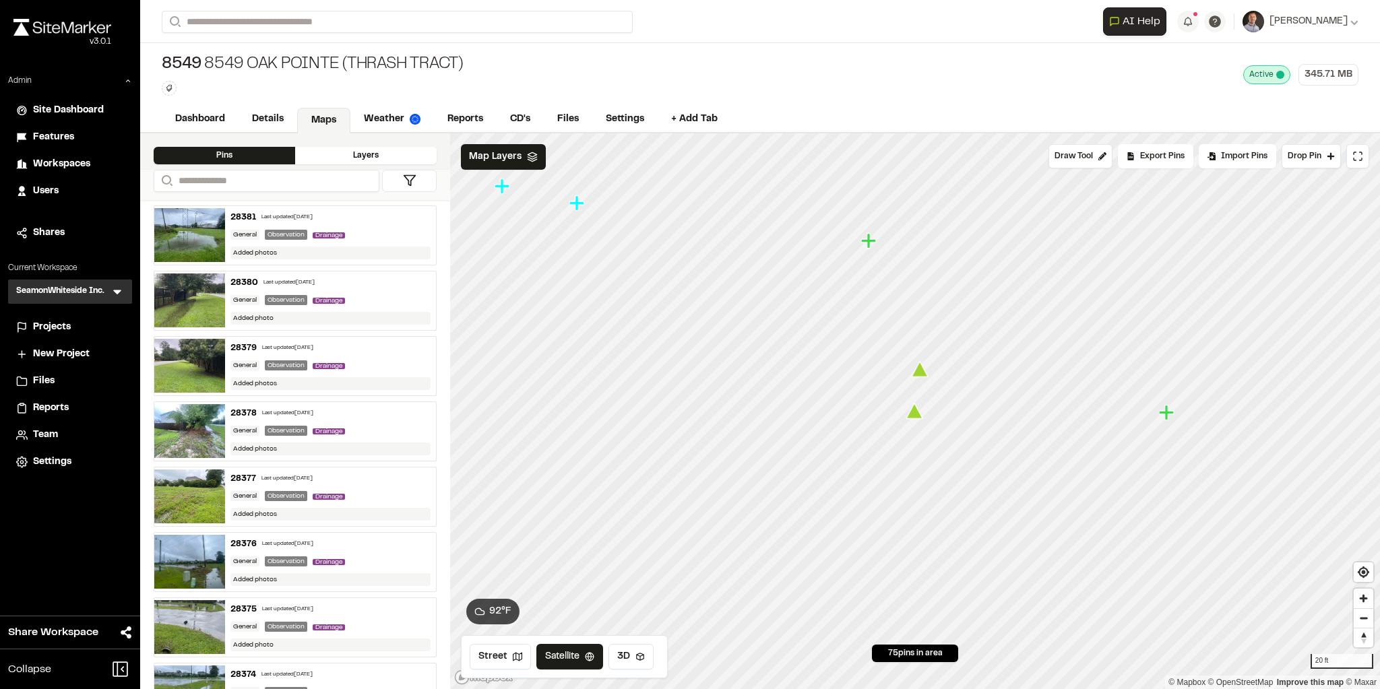
click at [70, 111] on span "Site Dashboard" at bounding box center [68, 110] width 71 height 15
